Goal: Task Accomplishment & Management: Manage account settings

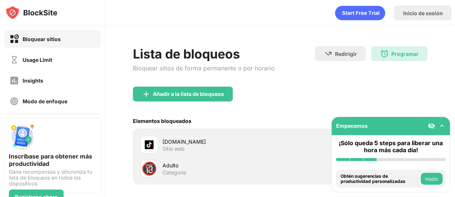
scroll to position [54, 0]
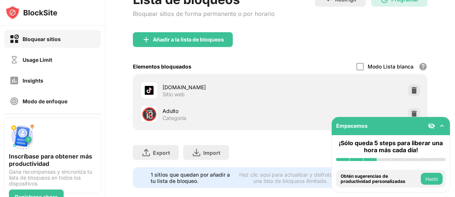
click at [409, 84] on div at bounding box center [415, 90] width 12 height 12
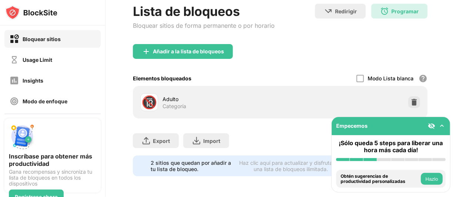
scroll to position [47, 0]
